Goal: Navigation & Orientation: Understand site structure

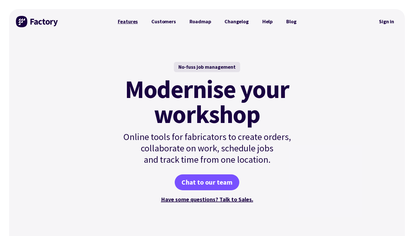
click at [128, 23] on link "Features" at bounding box center [128, 21] width 34 height 11
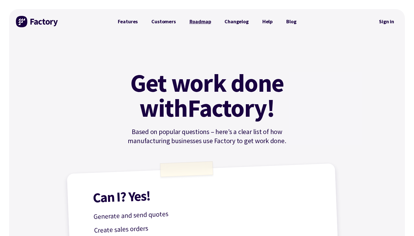
click at [202, 22] on link "Roadmap" at bounding box center [200, 21] width 35 height 11
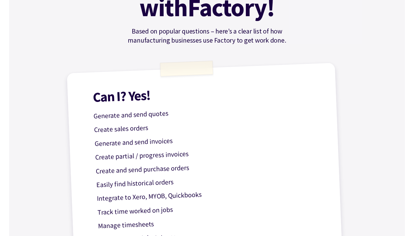
scroll to position [18, 0]
